Goal: Find specific page/section: Find specific page/section

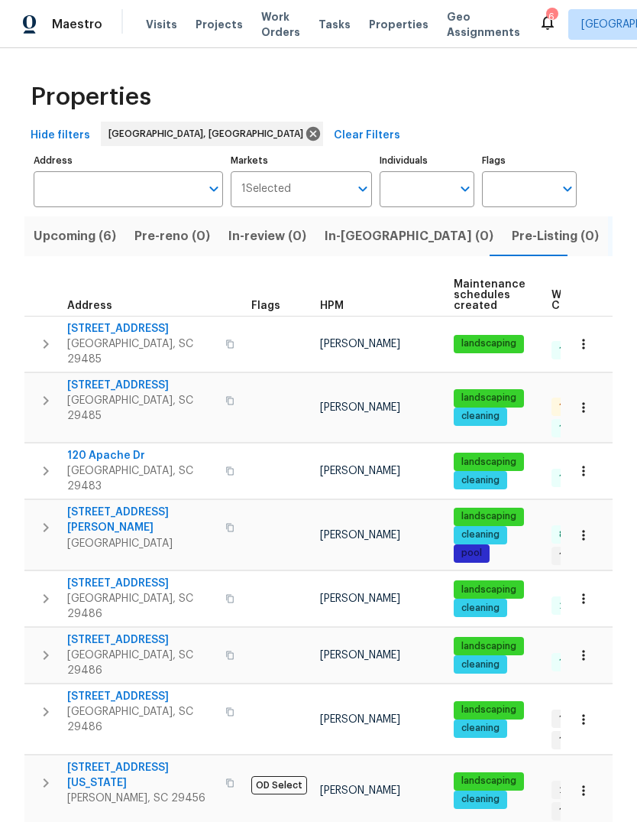
scroll to position [0, 36]
click at [384, 21] on span "Properties" at bounding box center [399, 24] width 60 height 15
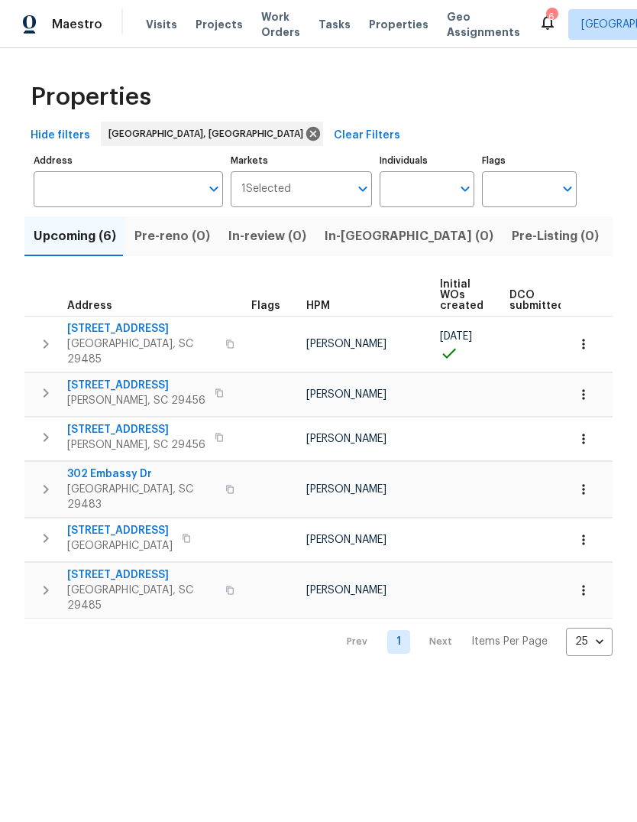
click at [378, 31] on span "Properties" at bounding box center [399, 24] width 60 height 15
click at [617, 269] on div "Properties Hide filters Charleston, SC Clear Filters Address Address Markets 1 …" at bounding box center [318, 364] width 637 height 632
click at [617, 268] on div "Properties Hide filters Charleston, SC Clear Filters Address Address Markets 1 …" at bounding box center [318, 364] width 637 height 632
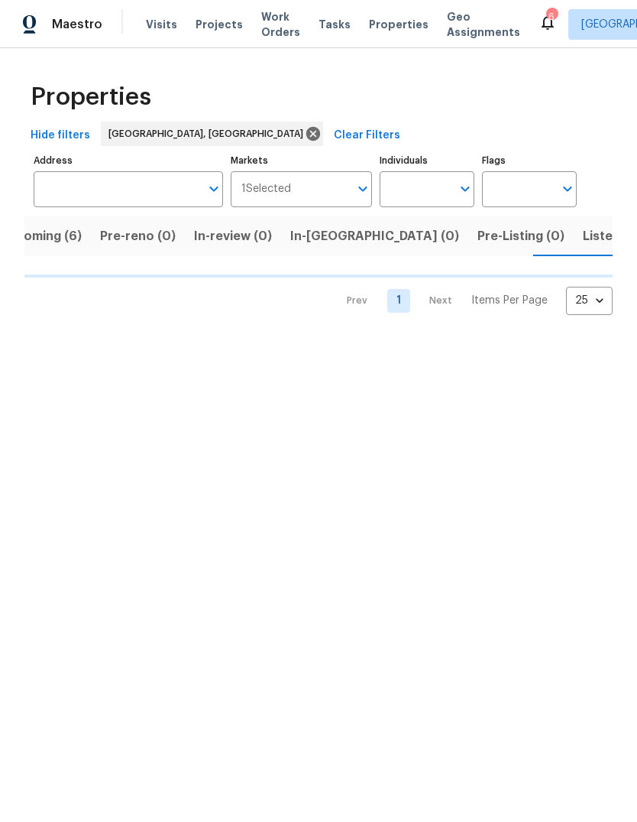
scroll to position [0, 36]
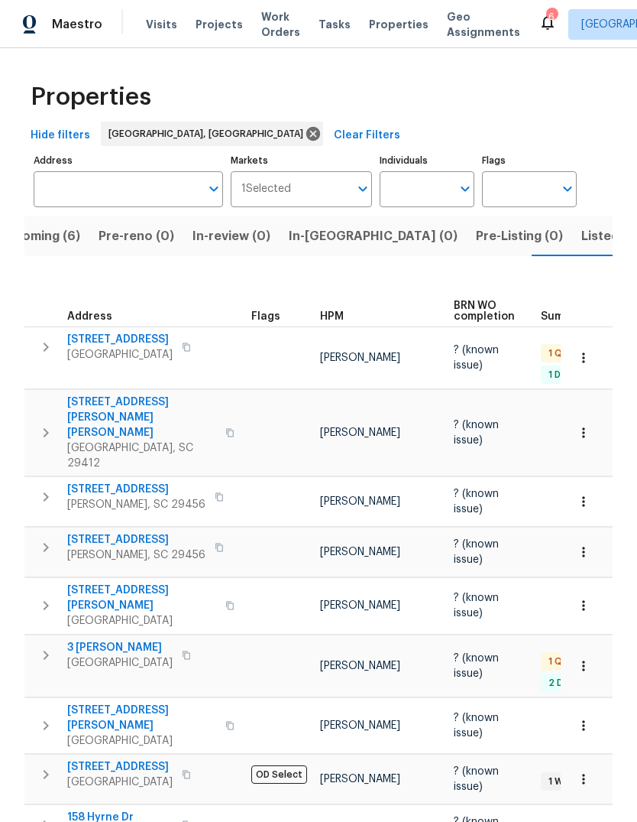
click at [131, 332] on span "3699 Shutesbury St" at bounding box center [119, 339] width 105 height 15
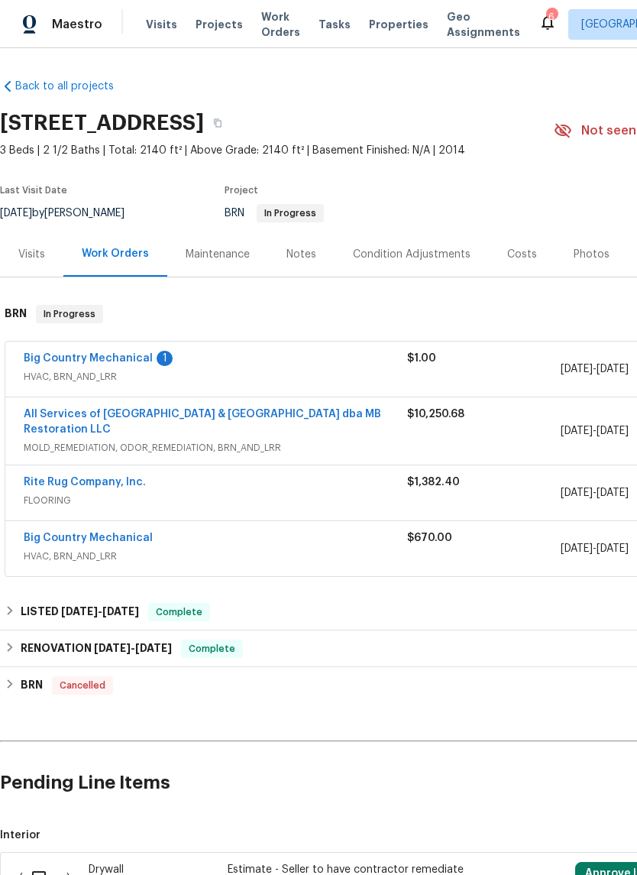
click at [126, 362] on link "Big Country Mechanical" at bounding box center [88, 358] width 129 height 11
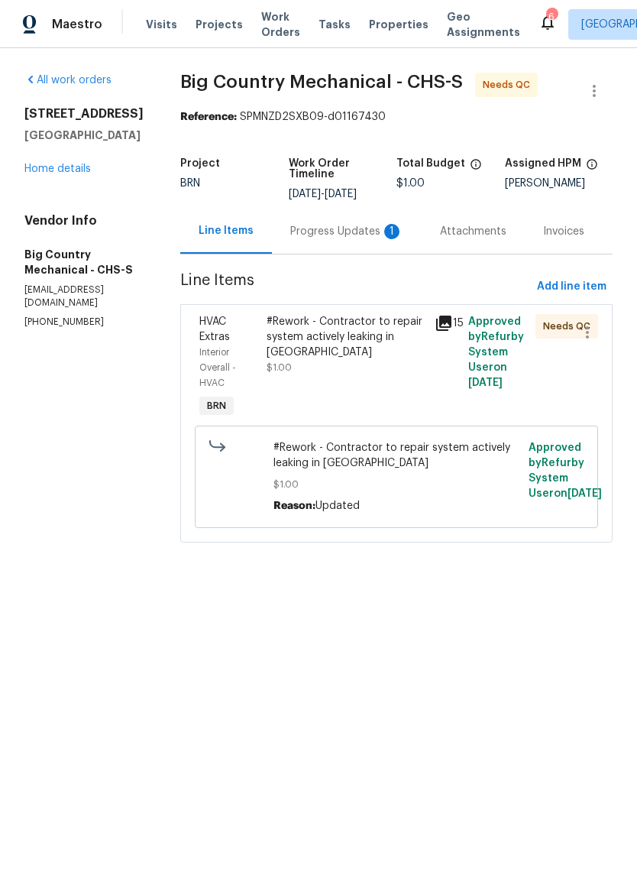
click at [352, 238] on div "Progress Updates 1" at bounding box center [346, 231] width 113 height 15
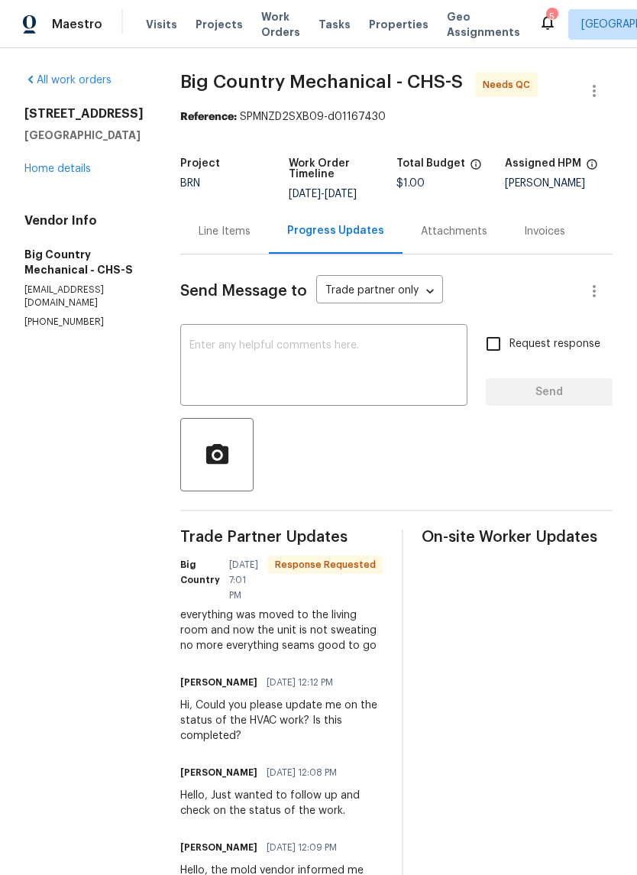
click at [79, 174] on link "Home details" at bounding box center [57, 169] width 66 height 11
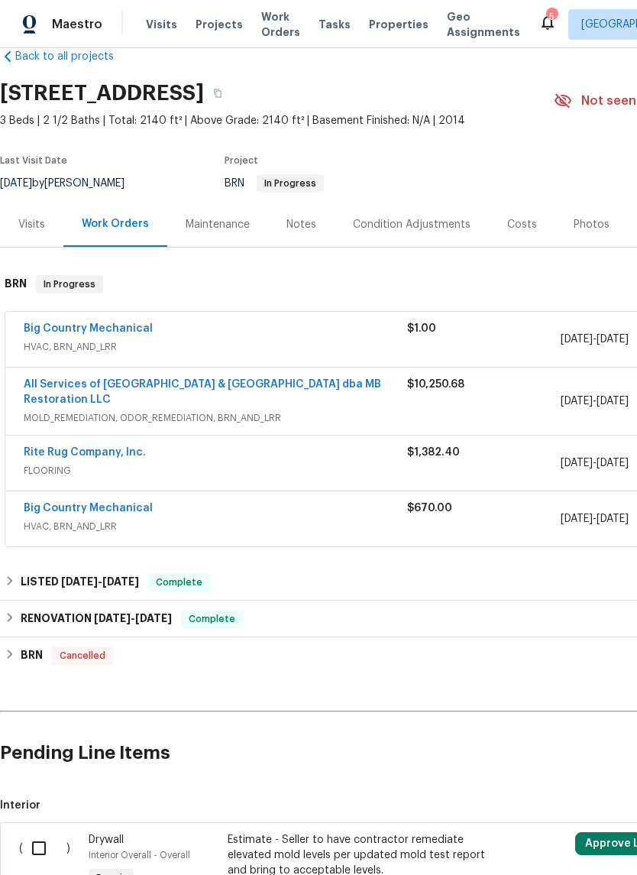
scroll to position [31, 0]
click at [383, 31] on span "Properties" at bounding box center [399, 24] width 60 height 15
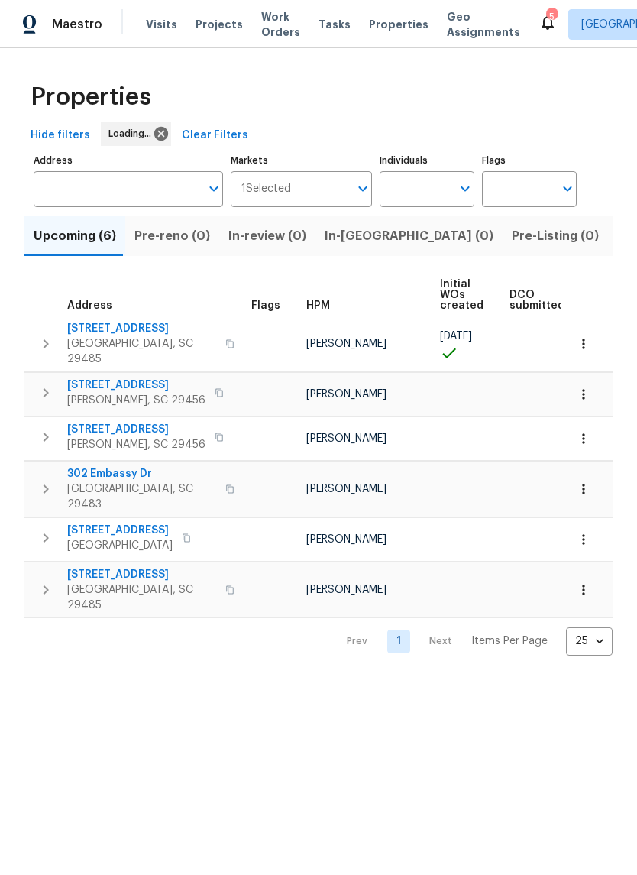
click at [618, 247] on span "Listed (13)" at bounding box center [649, 235] width 63 height 21
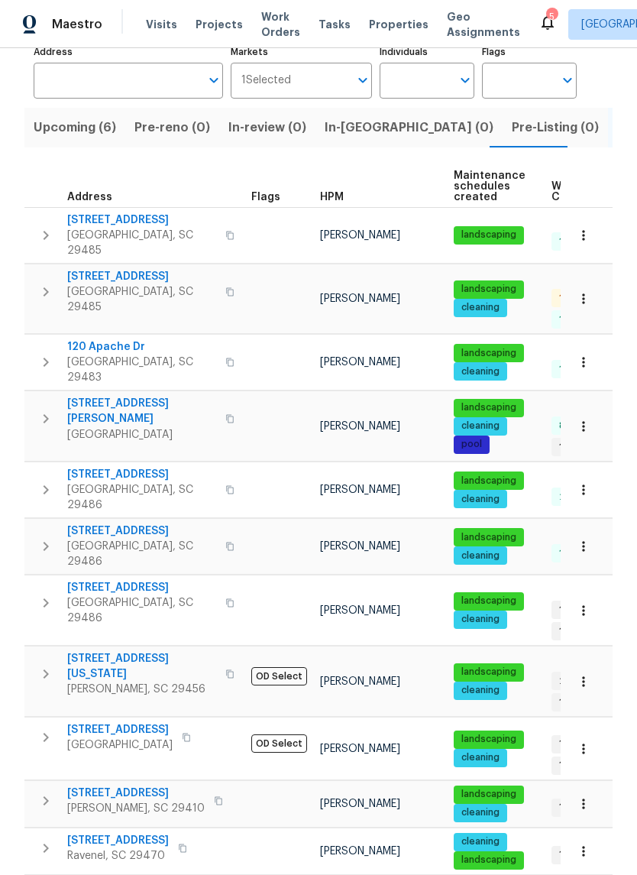
scroll to position [106, 0]
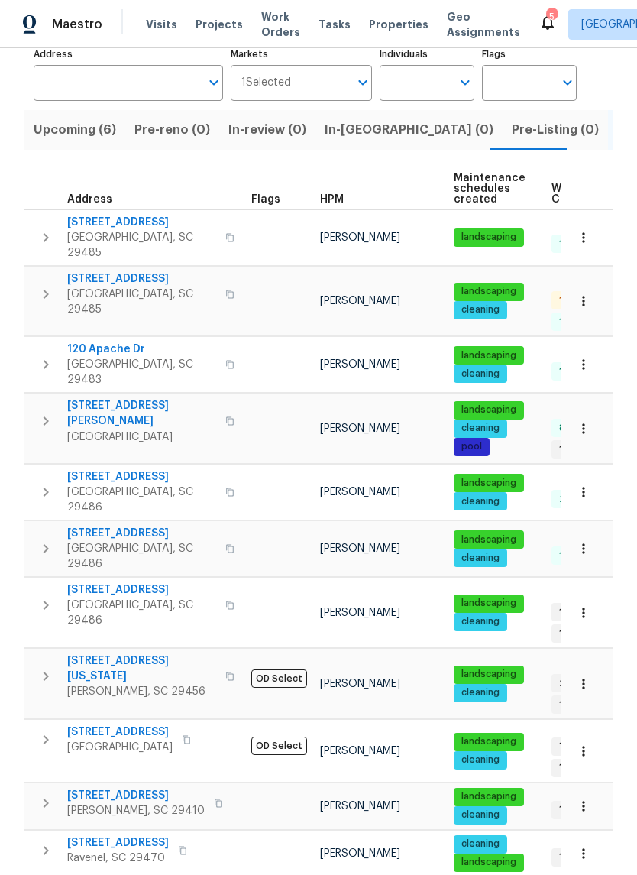
click at [158, 835] on span "4140 Home Town Ln" at bounding box center [118, 842] width 102 height 15
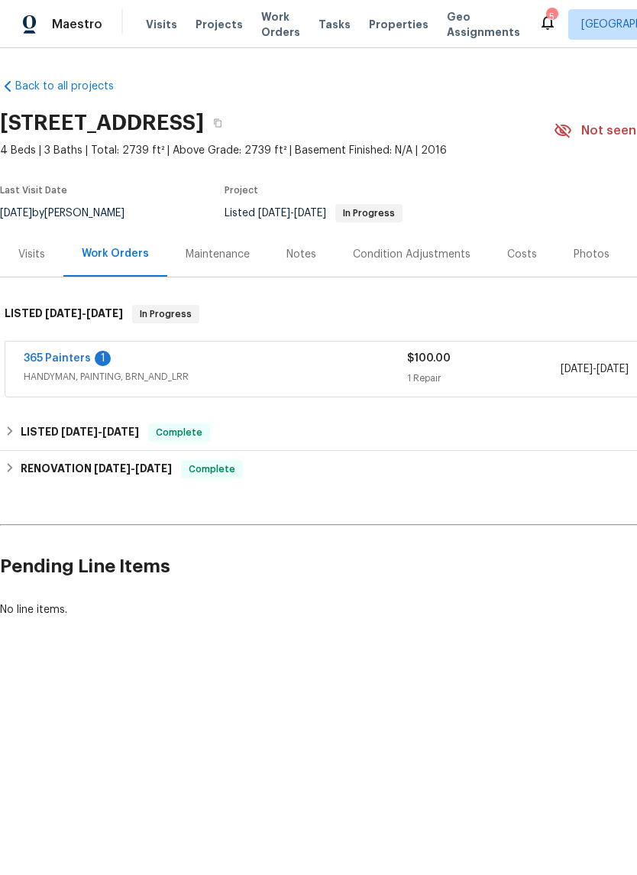
click at [76, 358] on link "365 Painters" at bounding box center [57, 358] width 67 height 11
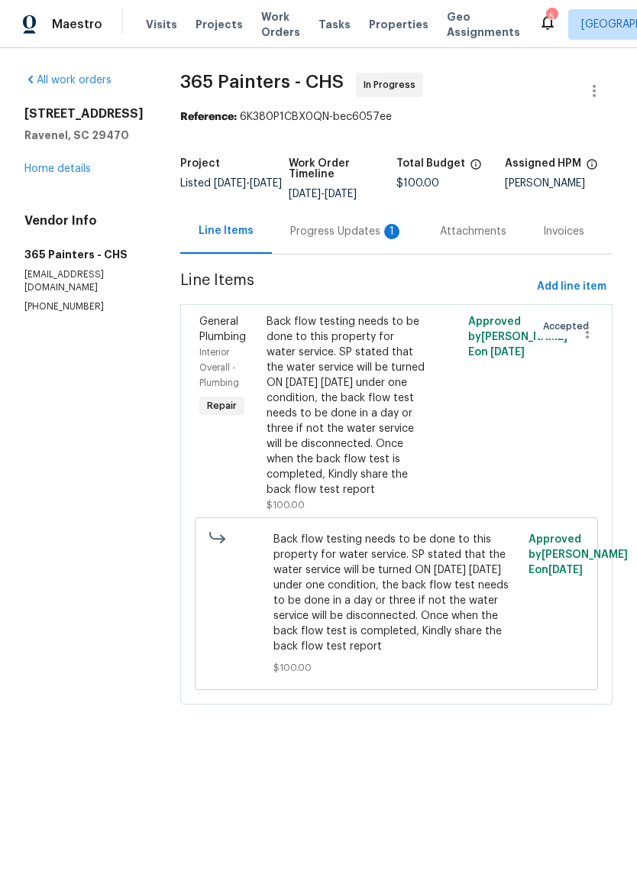
click at [346, 244] on div "Progress Updates 1" at bounding box center [347, 231] width 150 height 45
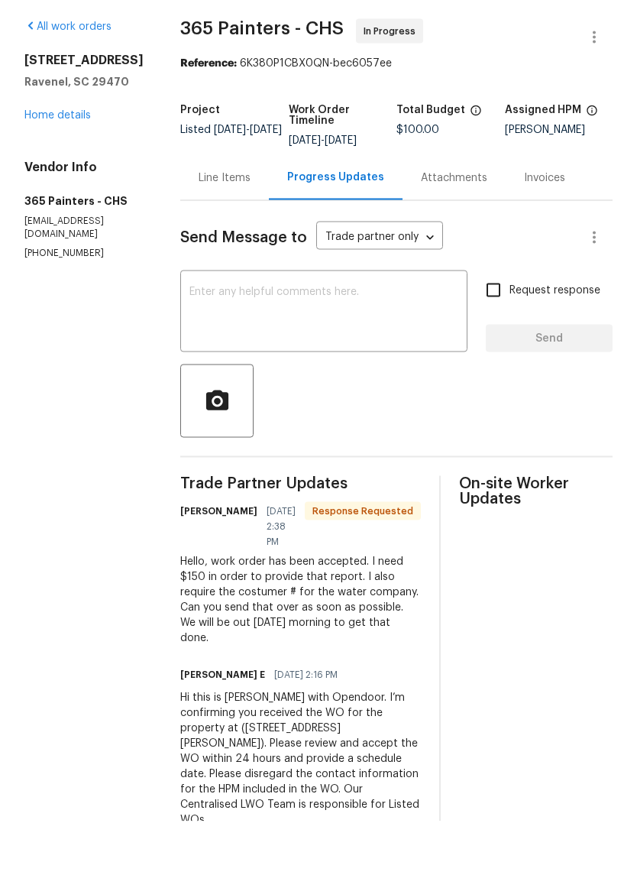
scroll to position [37, 0]
click at [563, 642] on div "On-site Worker Updates" at bounding box center [536, 715] width 154 height 370
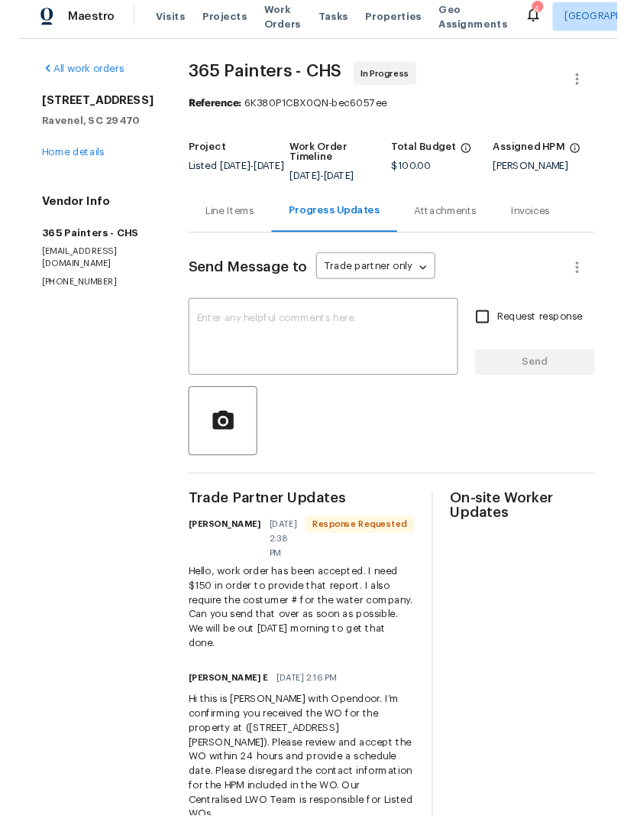
scroll to position [0, 0]
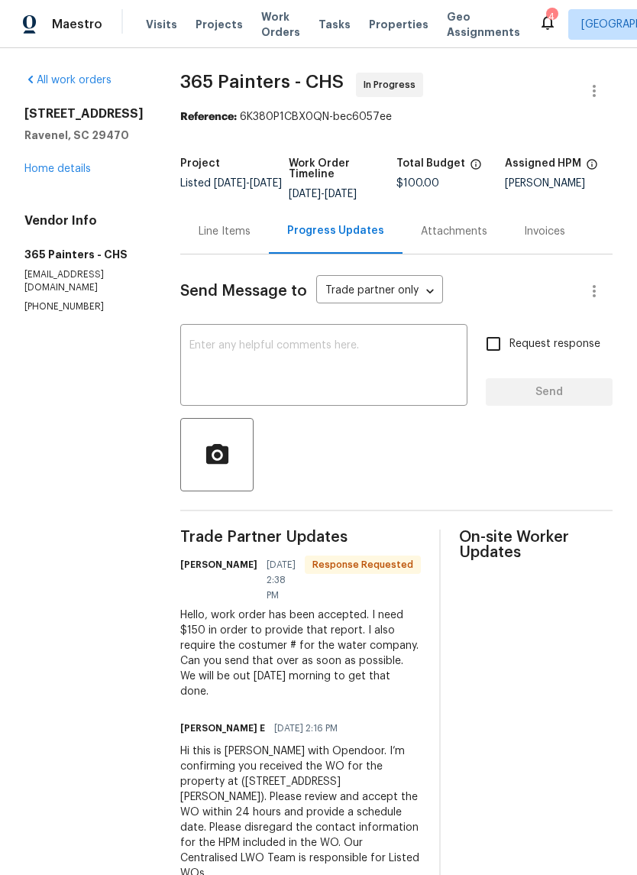
click at [384, 31] on span "Properties" at bounding box center [399, 24] width 60 height 15
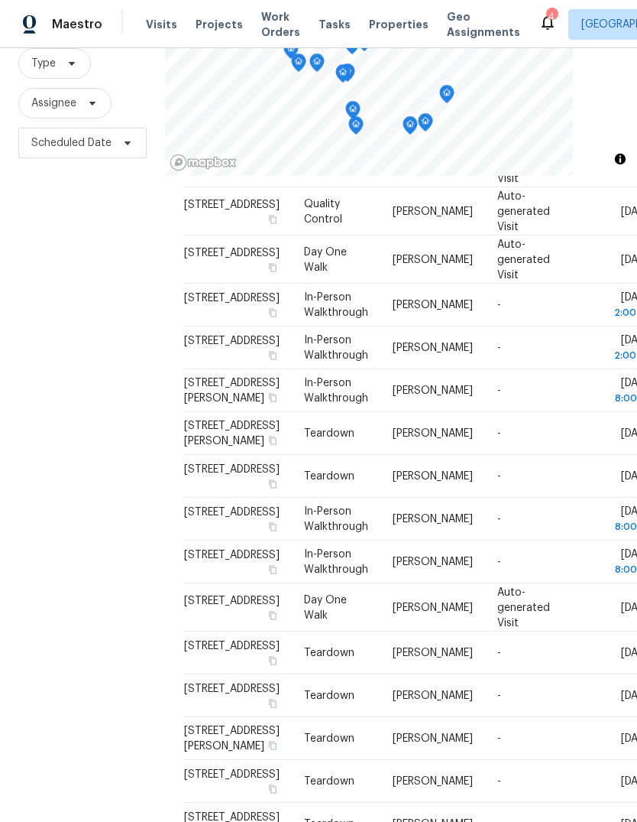
scroll to position [189, 0]
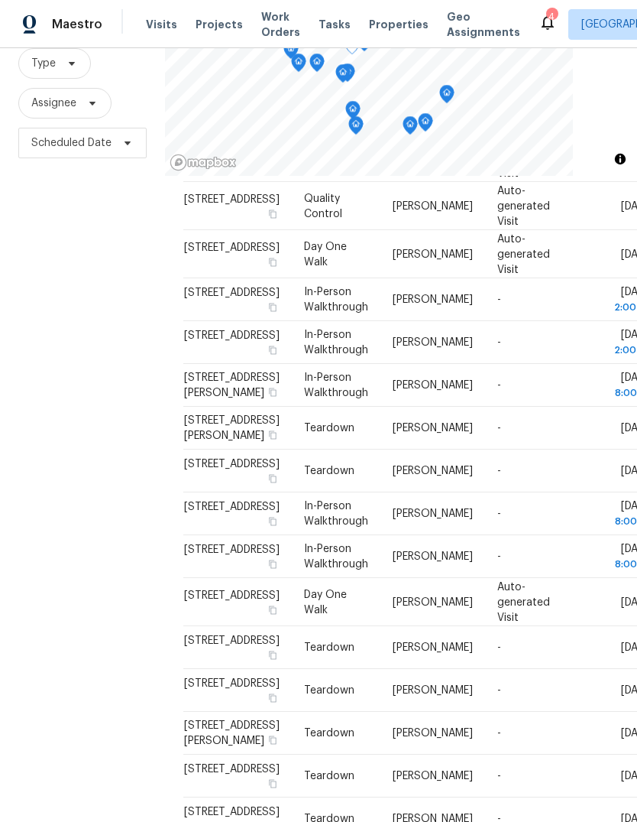
click at [576, 449] on td "[DATE]" at bounding box center [615, 428] width 78 height 43
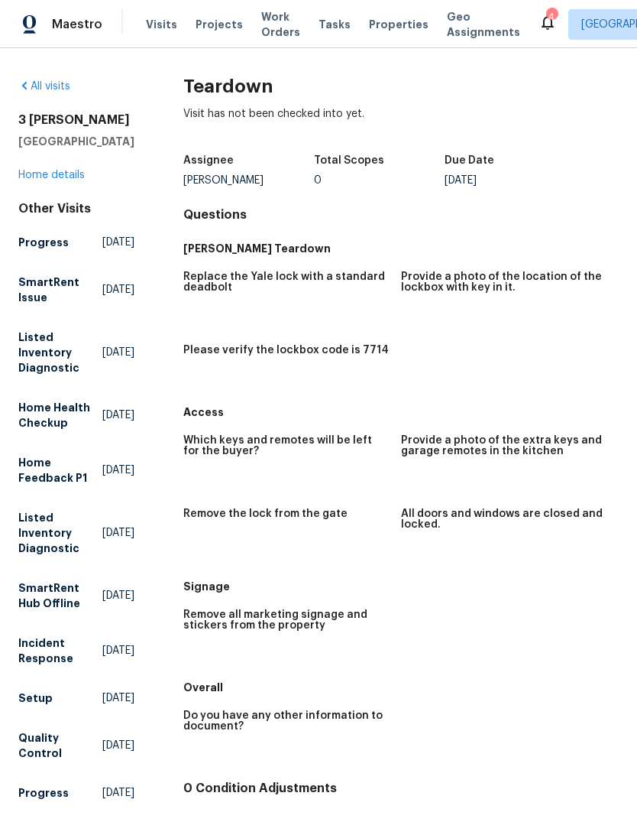
click at [382, 28] on span "Properties" at bounding box center [399, 24] width 60 height 15
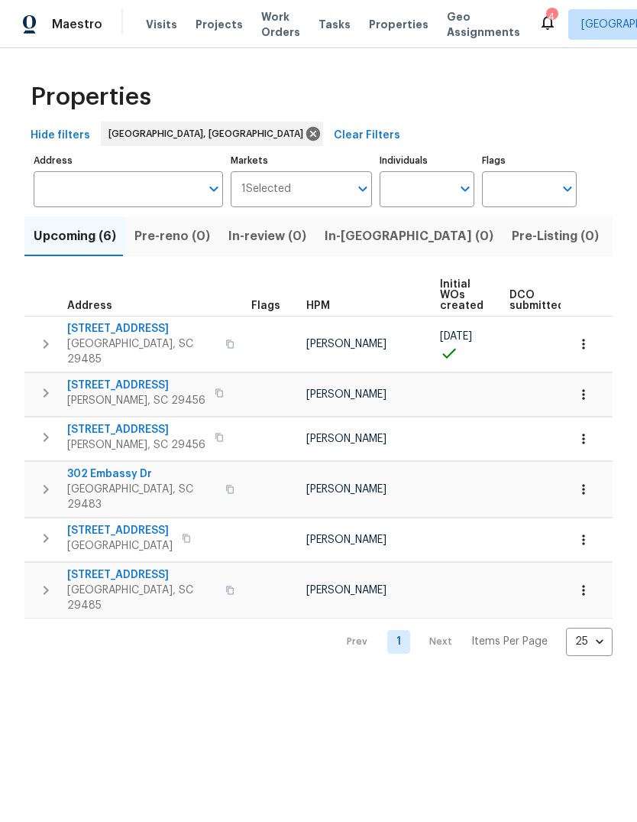
click at [146, 23] on span "Visits" at bounding box center [161, 24] width 31 height 15
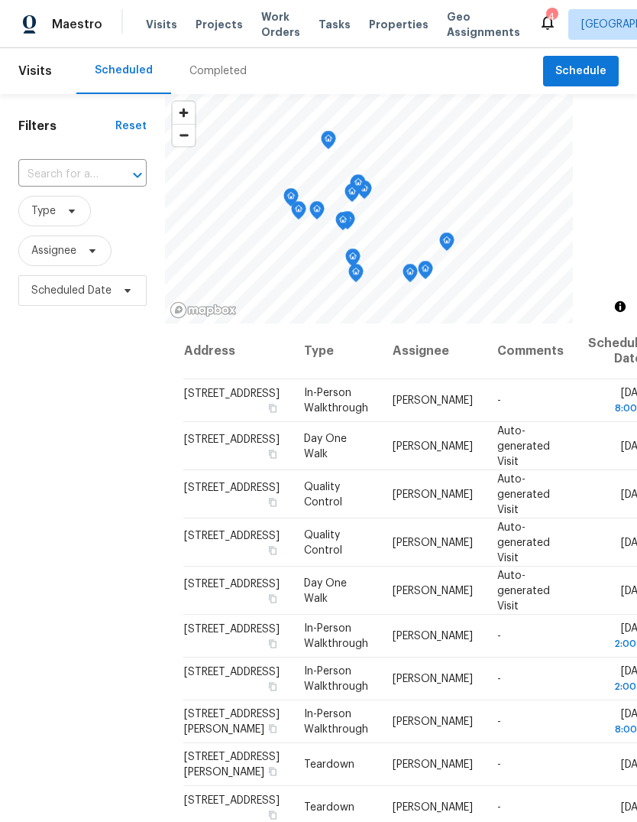
scroll to position [-9, 0]
click at [379, 31] on span "Properties" at bounding box center [399, 24] width 60 height 15
